Goal: Information Seeking & Learning: Check status

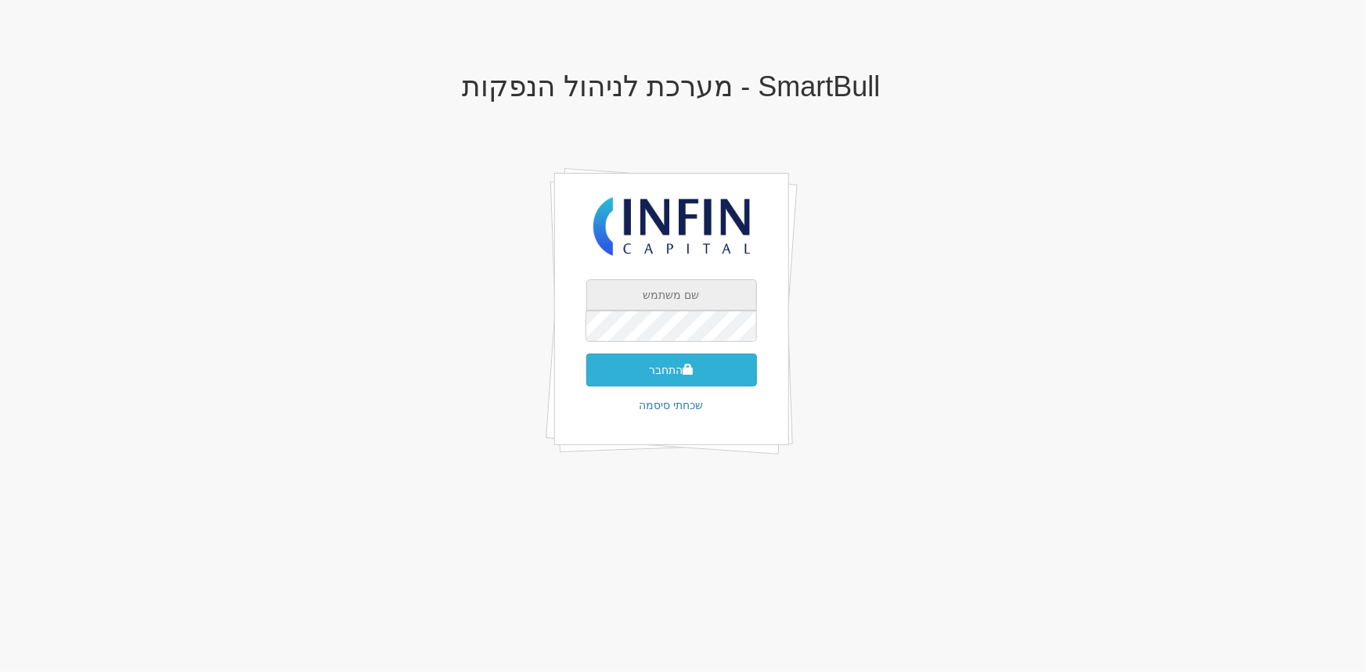
type input "[PERSON_NAME][EMAIL_ADDRESS][DOMAIN_NAME]"
click at [672, 372] on button "התחבר" at bounding box center [671, 370] width 171 height 33
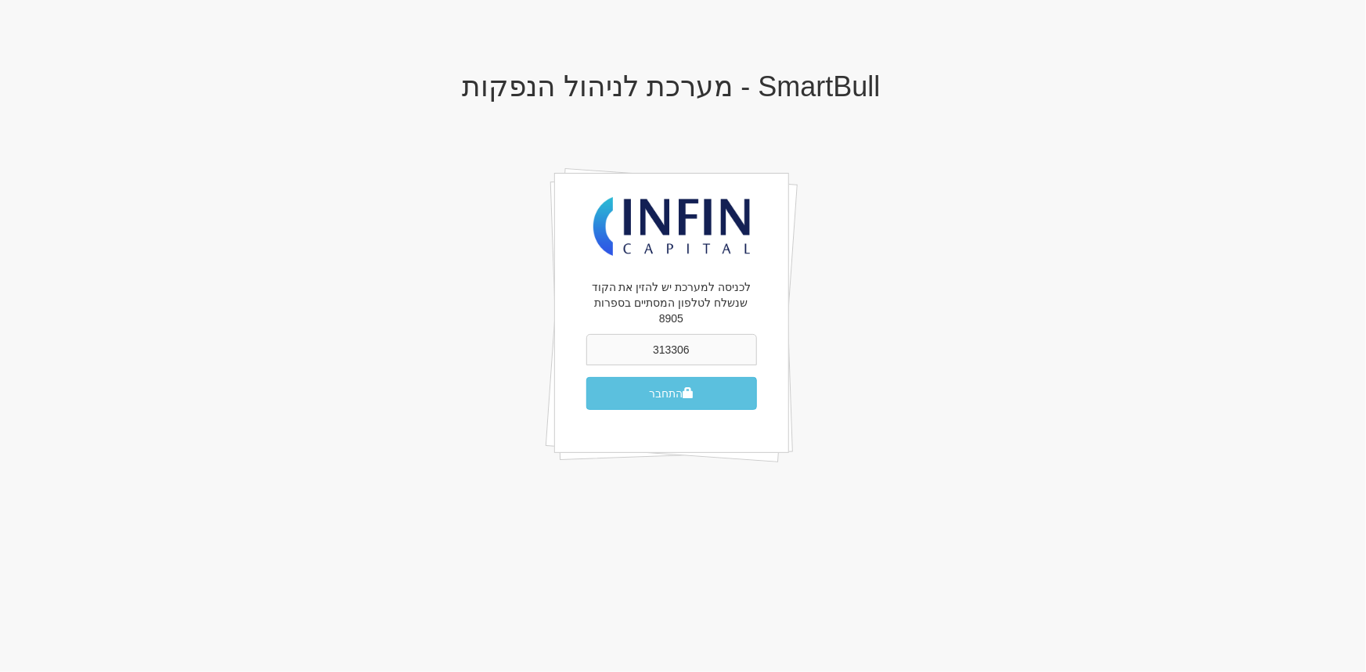
type input "313306"
click at [586, 377] on button "התחבר" at bounding box center [671, 393] width 171 height 33
click at [636, 377] on button "התחבר" at bounding box center [671, 393] width 171 height 33
click at [685, 335] on input "313306" at bounding box center [671, 349] width 171 height 31
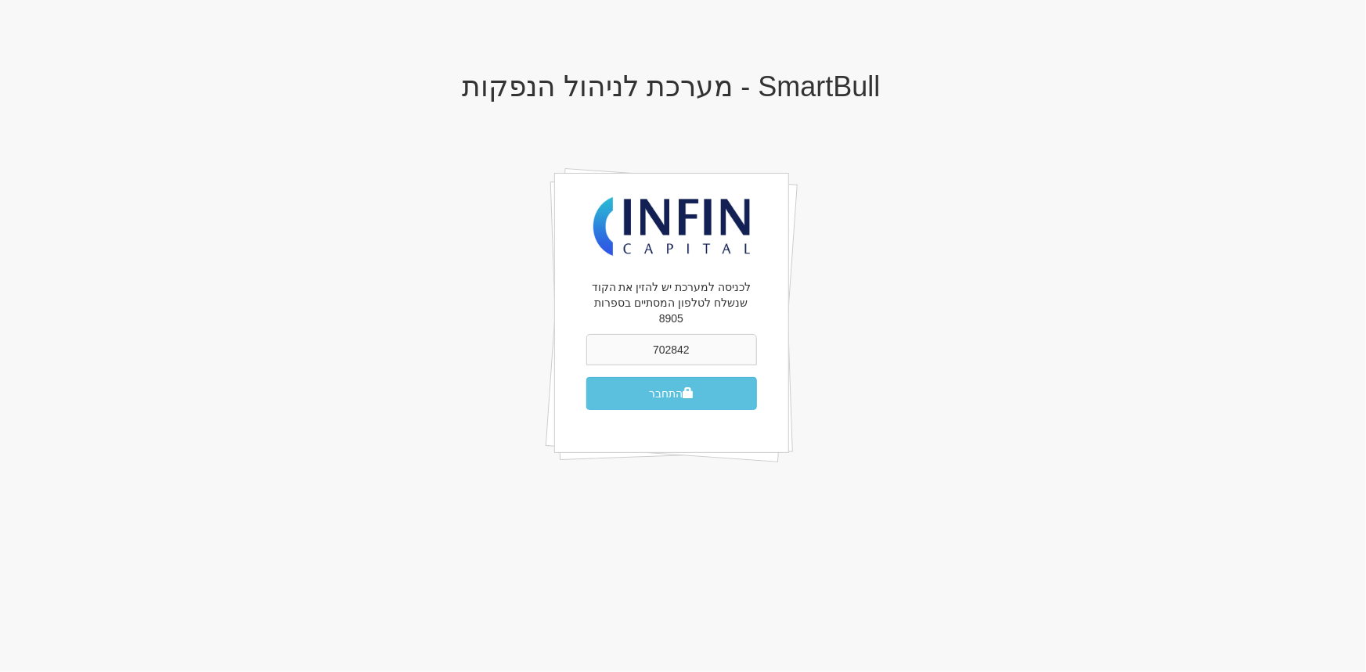
type input "702842"
click at [586, 377] on button "התחבר" at bounding box center [671, 393] width 171 height 33
click at [663, 381] on button "התחבר" at bounding box center [671, 393] width 171 height 33
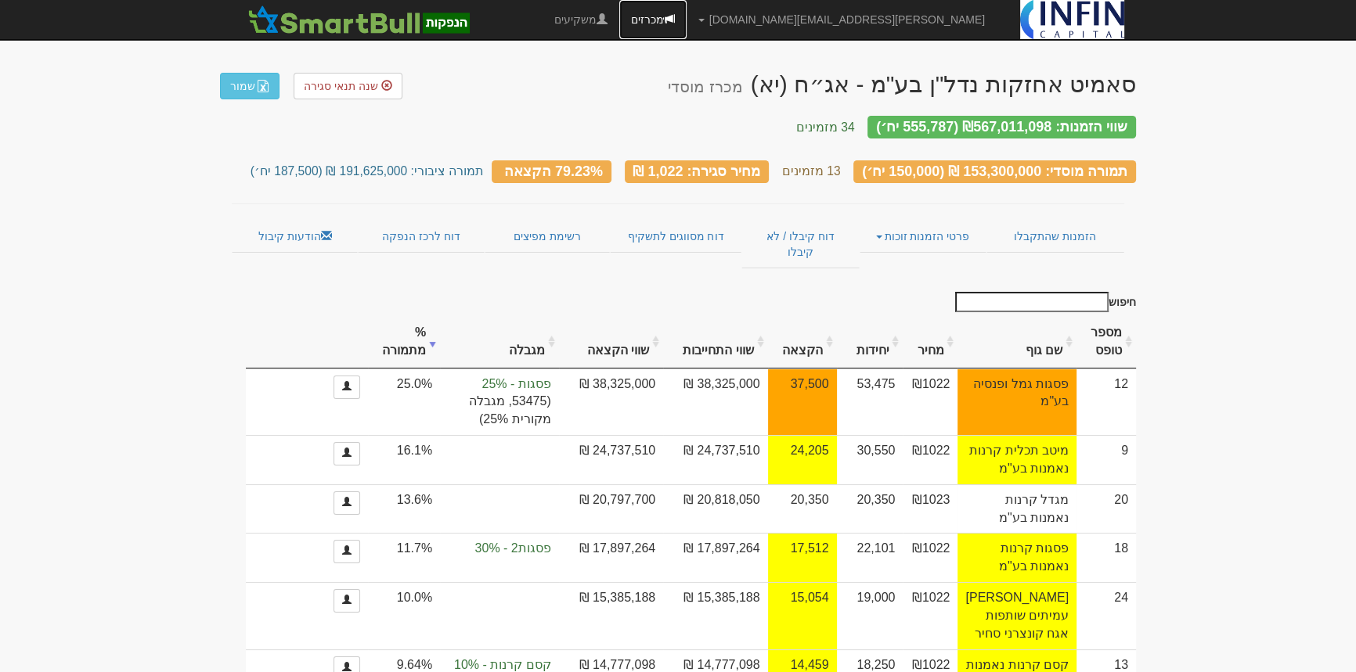
click at [687, 16] on link "מכרזים" at bounding box center [652, 19] width 67 height 39
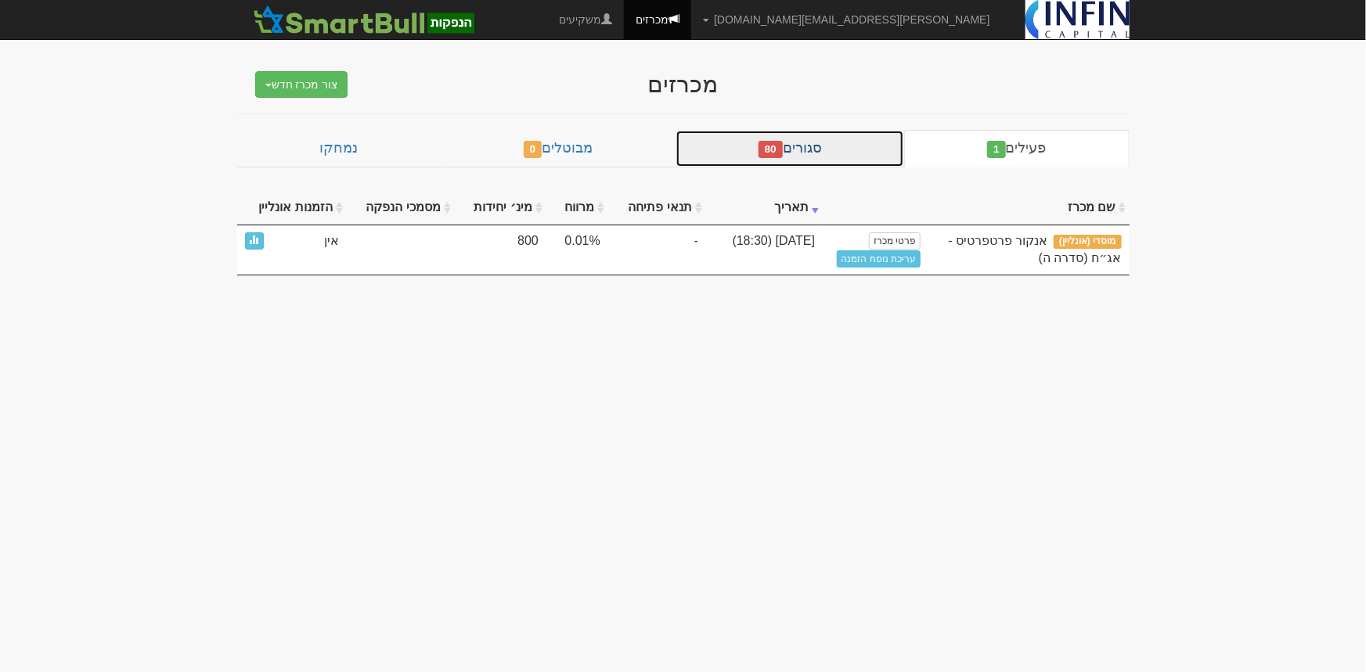
click at [822, 142] on link "סגורים 80" at bounding box center [790, 149] width 229 height 38
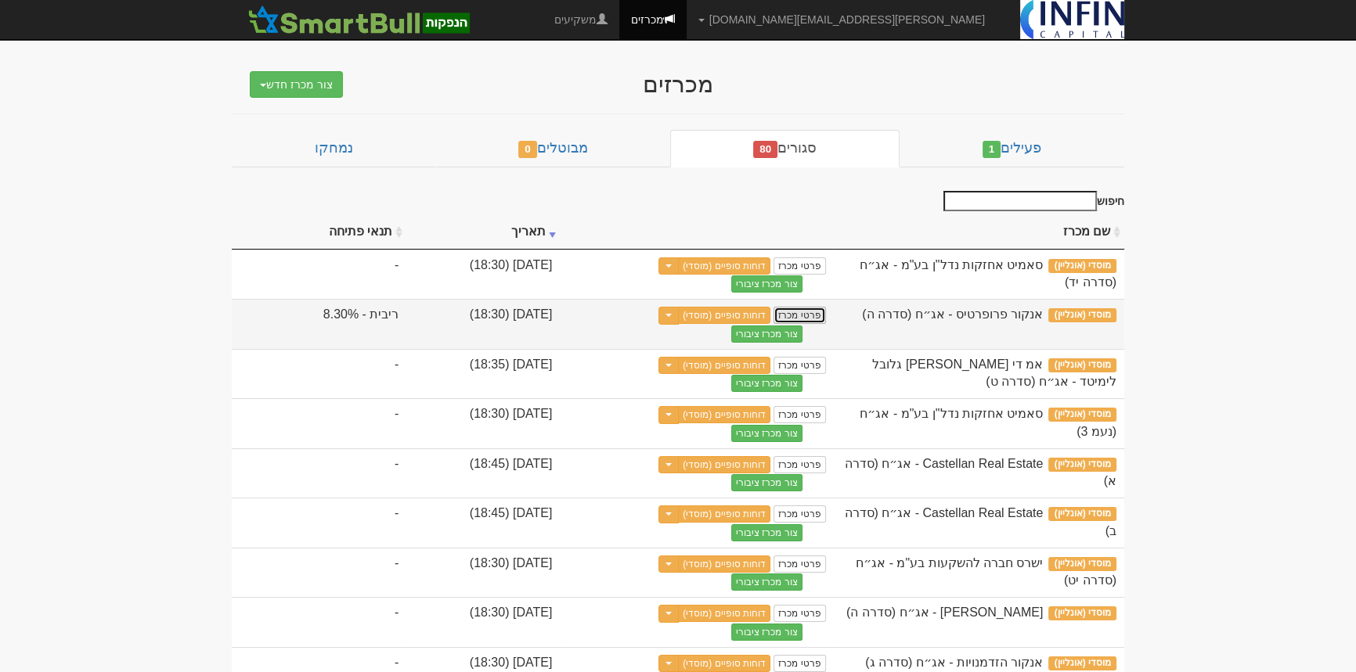
click at [825, 312] on link "פרטי מכרז" at bounding box center [799, 315] width 52 height 17
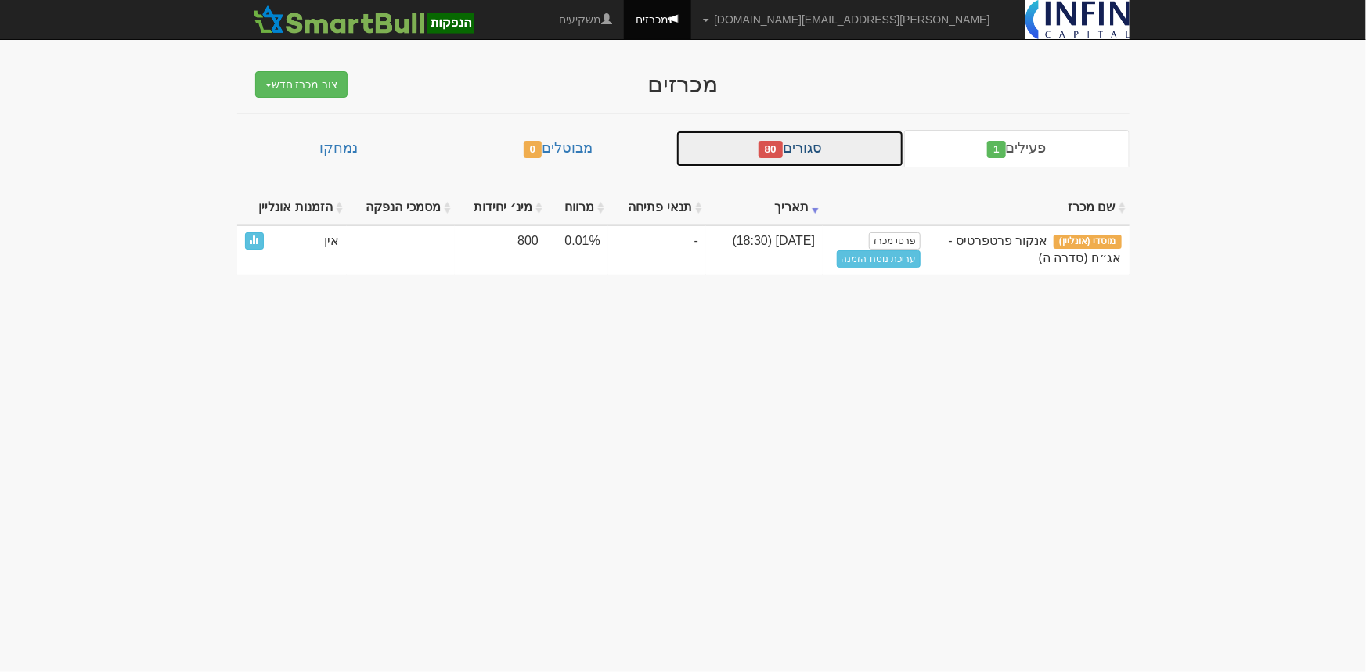
click at [850, 145] on link "סגורים 80" at bounding box center [790, 149] width 229 height 38
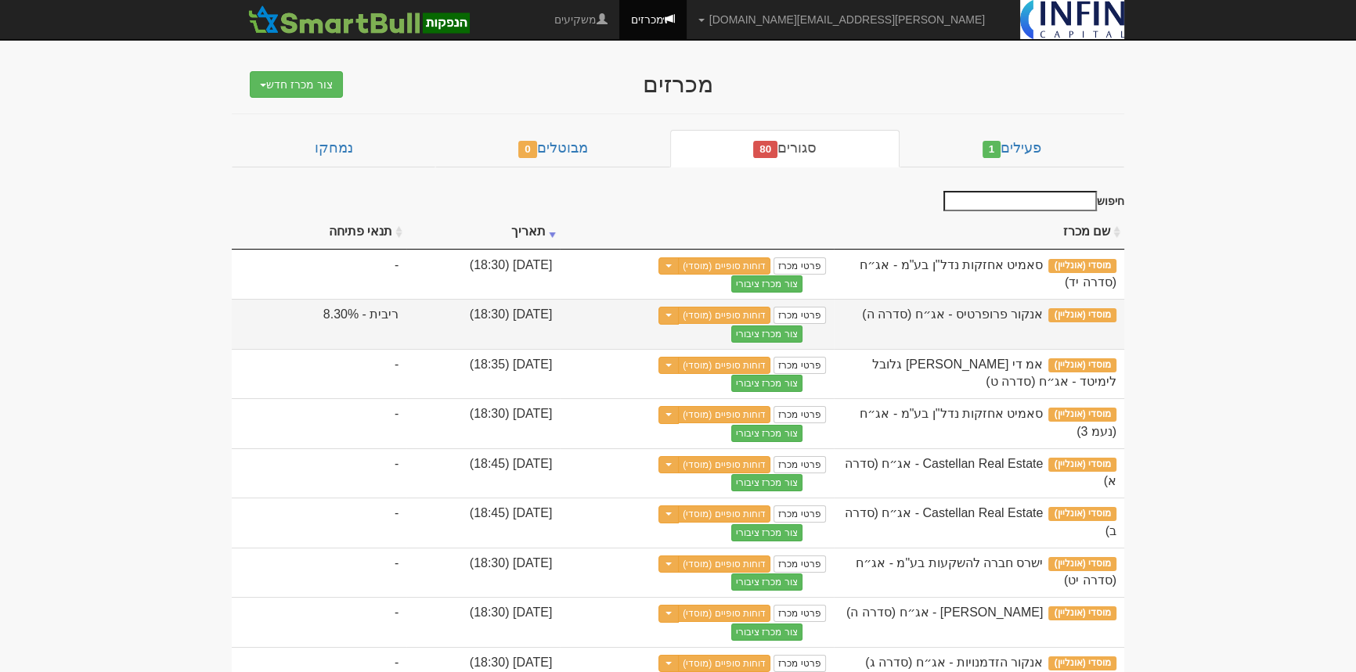
click at [992, 312] on span "אנקור פרופרטיס - אג״ח (סדרה ה)" at bounding box center [952, 314] width 181 height 13
click at [939, 308] on span "אנקור פרופרטיס - אג״ח (סדרה ה)" at bounding box center [952, 314] width 181 height 13
click at [1044, 324] on div "אנקור פרופרטיס - אג״ח (סדרה ה)" at bounding box center [979, 315] width 275 height 18
click at [1057, 306] on div "אנקור פרופרטיס - אג״ח (סדרה ה)" at bounding box center [979, 315] width 275 height 18
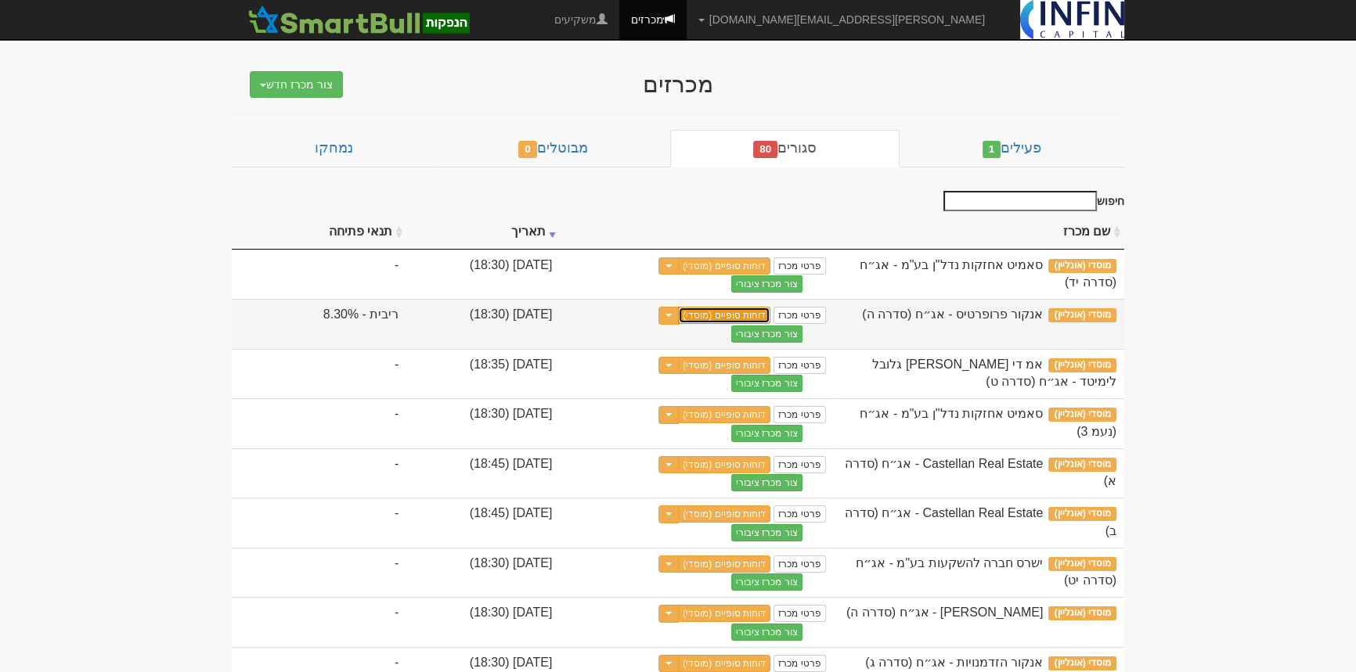
click at [770, 313] on link "דוחות סופיים (מוסדי)" at bounding box center [724, 315] width 92 height 17
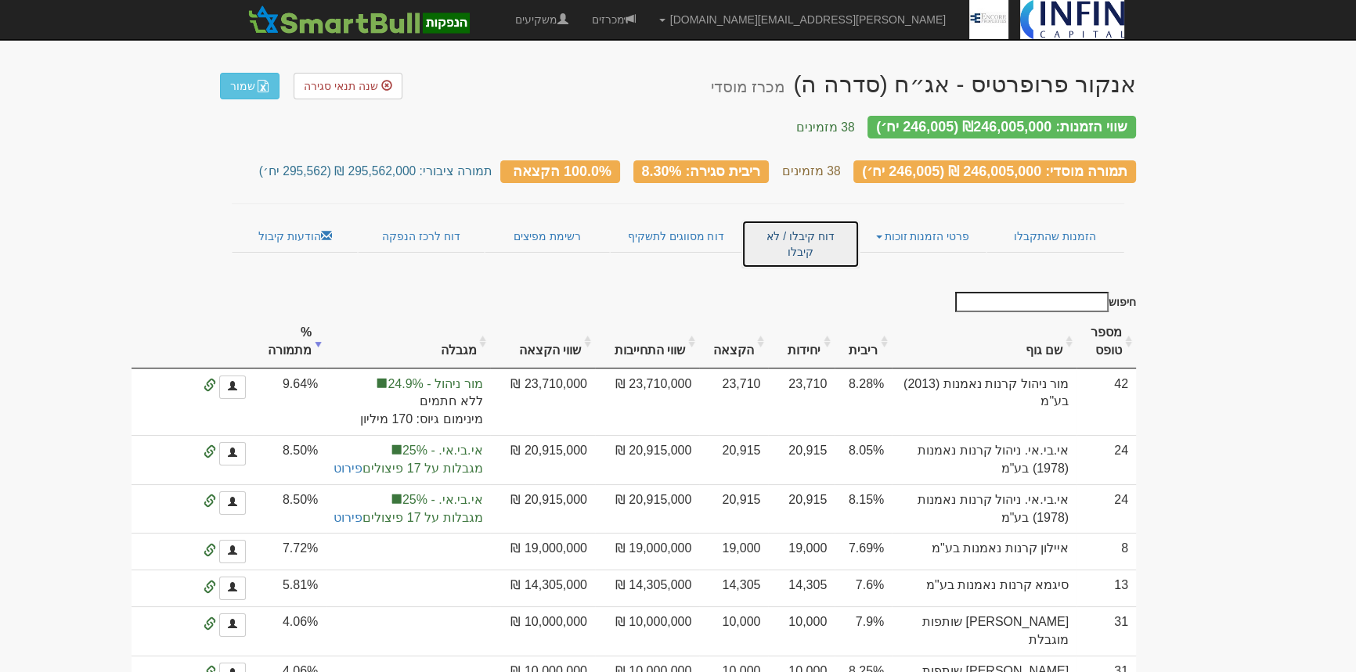
click at [785, 225] on link "דוח קיבלו / לא קיבלו" at bounding box center [800, 244] width 118 height 49
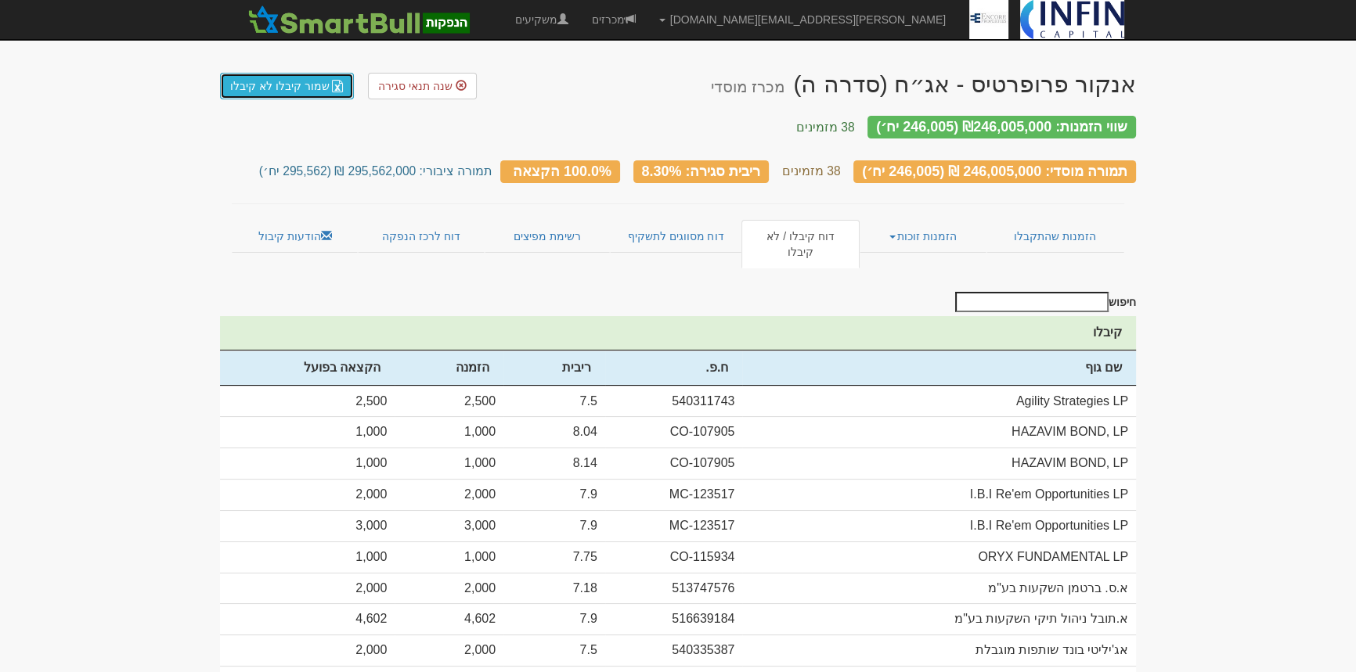
click at [296, 90] on link "שמור קיבלו לא קיבלו" at bounding box center [287, 86] width 134 height 27
